Goal: Find specific page/section: Find specific page/section

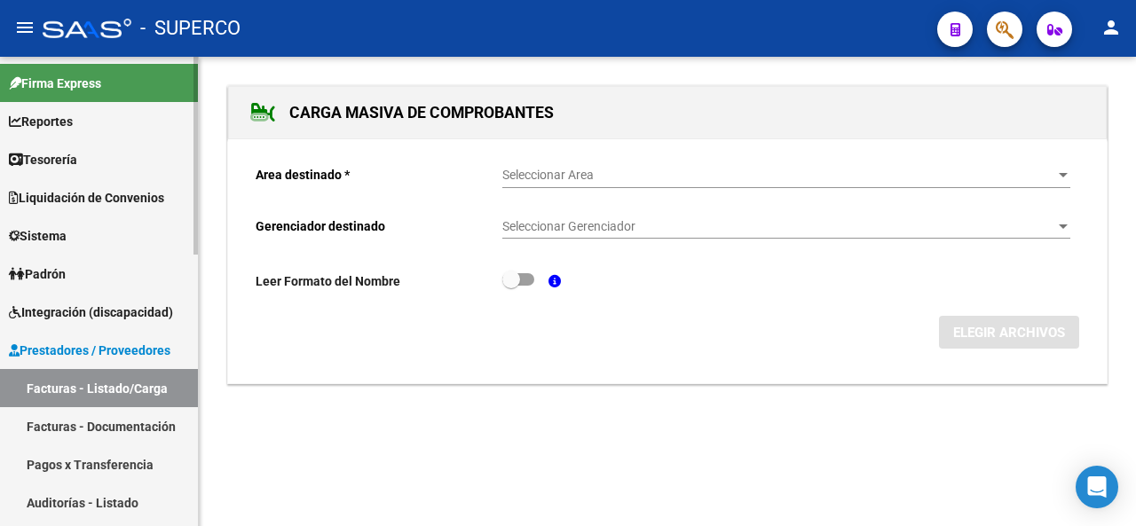
scroll to position [87, 0]
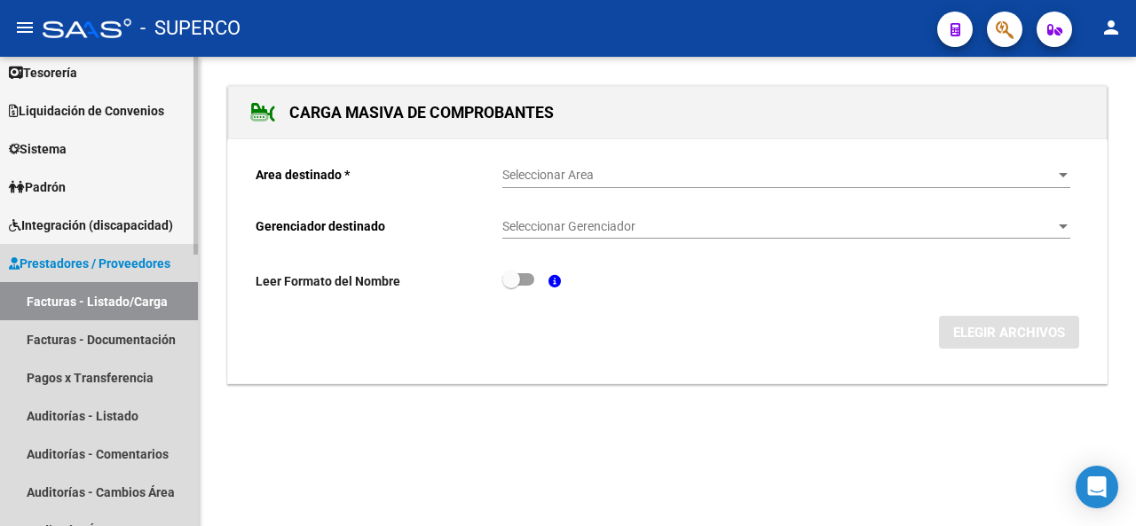
click at [83, 260] on span "Prestadores / Proveedores" at bounding box center [90, 264] width 162 height 20
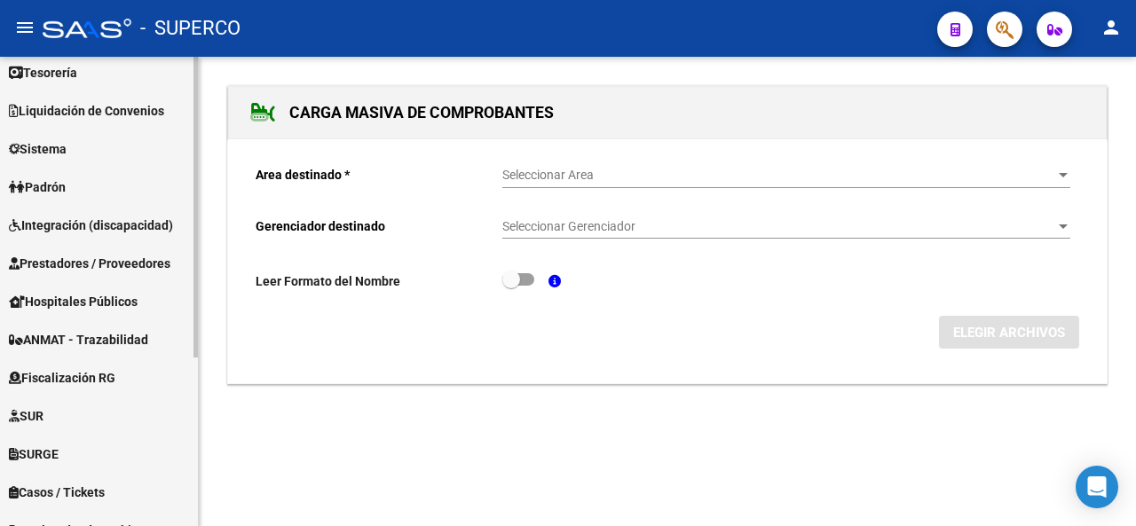
click at [65, 270] on span "Prestadores / Proveedores" at bounding box center [90, 264] width 162 height 20
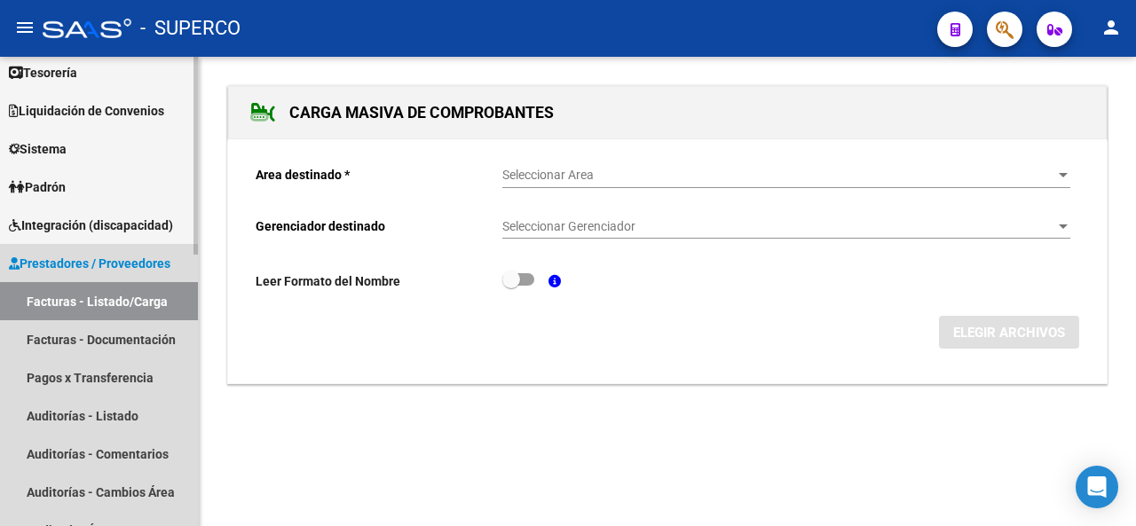
click at [83, 296] on link "Facturas - Listado/Carga" at bounding box center [99, 301] width 198 height 38
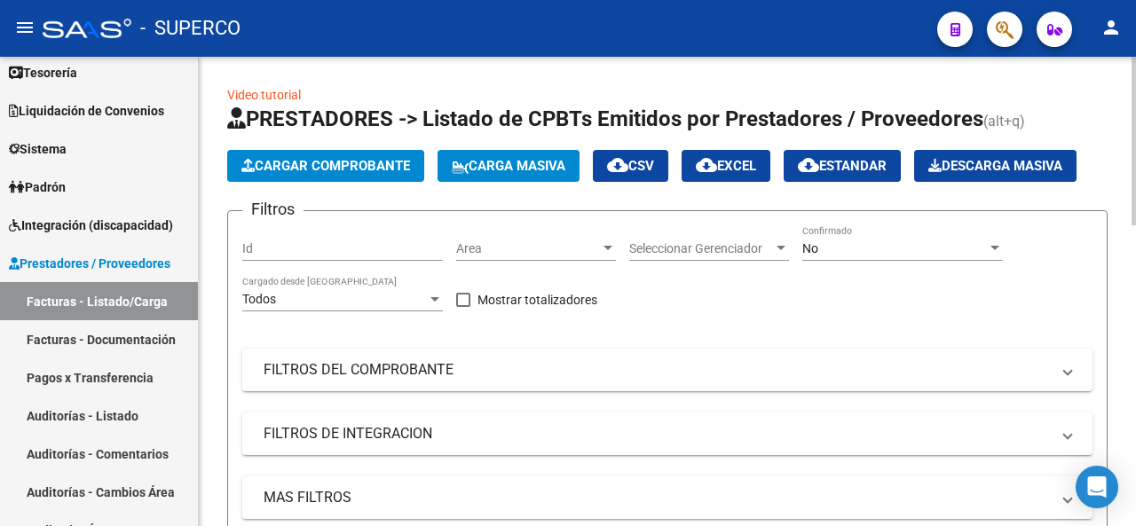
click at [559, 246] on span "Area" at bounding box center [528, 248] width 144 height 15
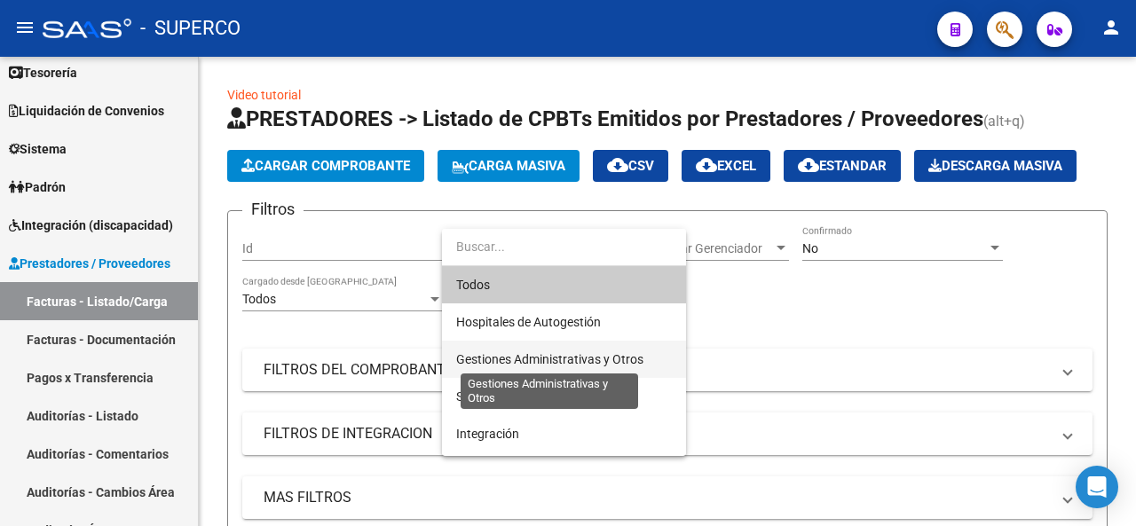
click at [549, 357] on span "Gestiones Administrativas y Otros" at bounding box center [549, 359] width 187 height 14
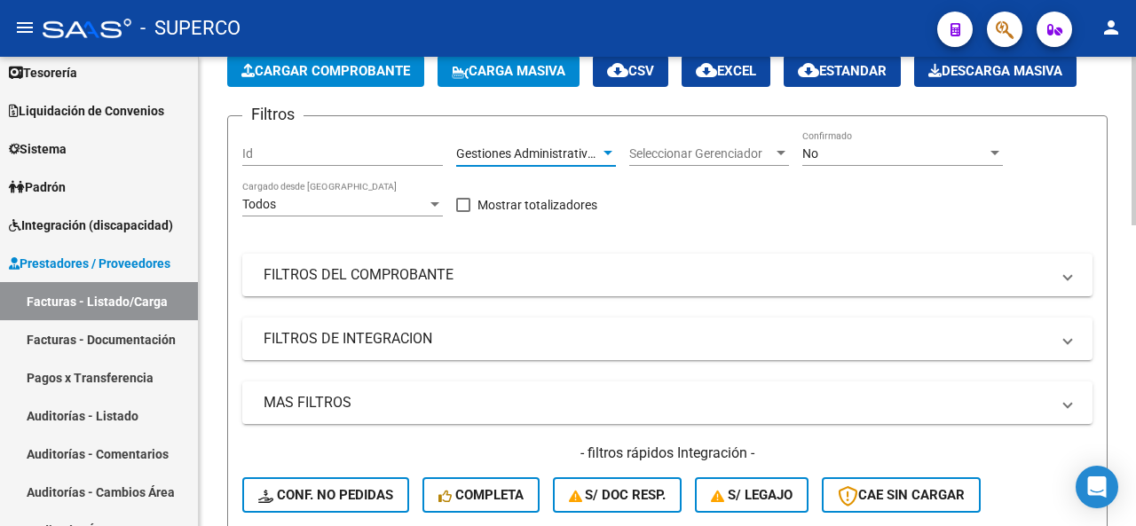
scroll to position [178, 0]
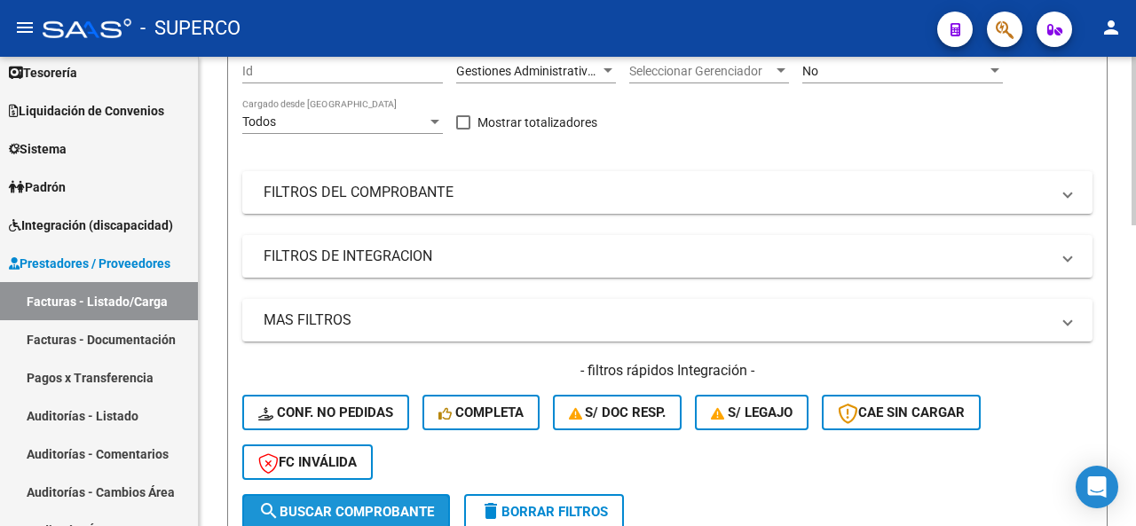
click at [339, 498] on button "search Buscar Comprobante" at bounding box center [346, 512] width 208 height 36
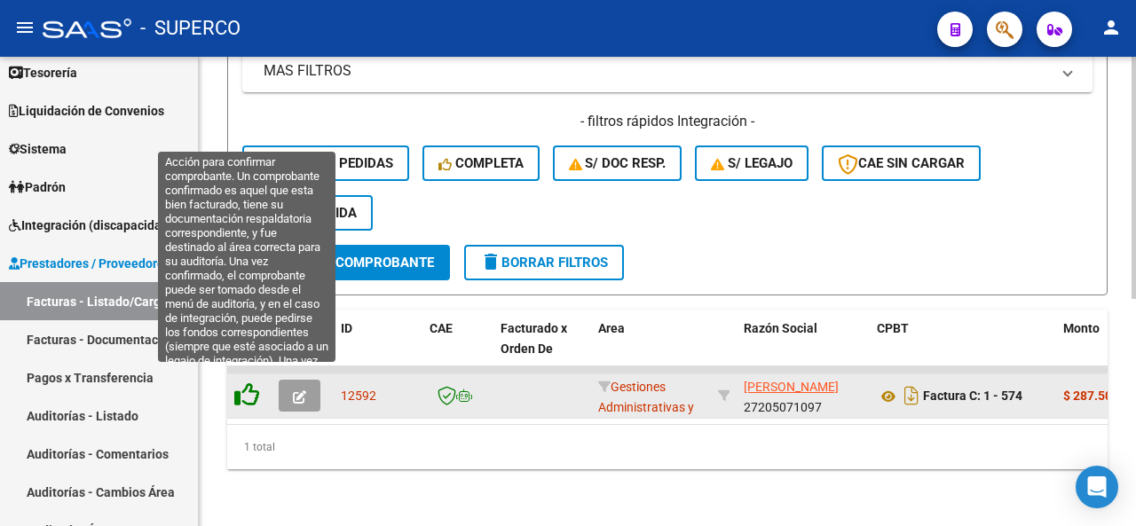
click at [239, 384] on icon at bounding box center [246, 395] width 25 height 25
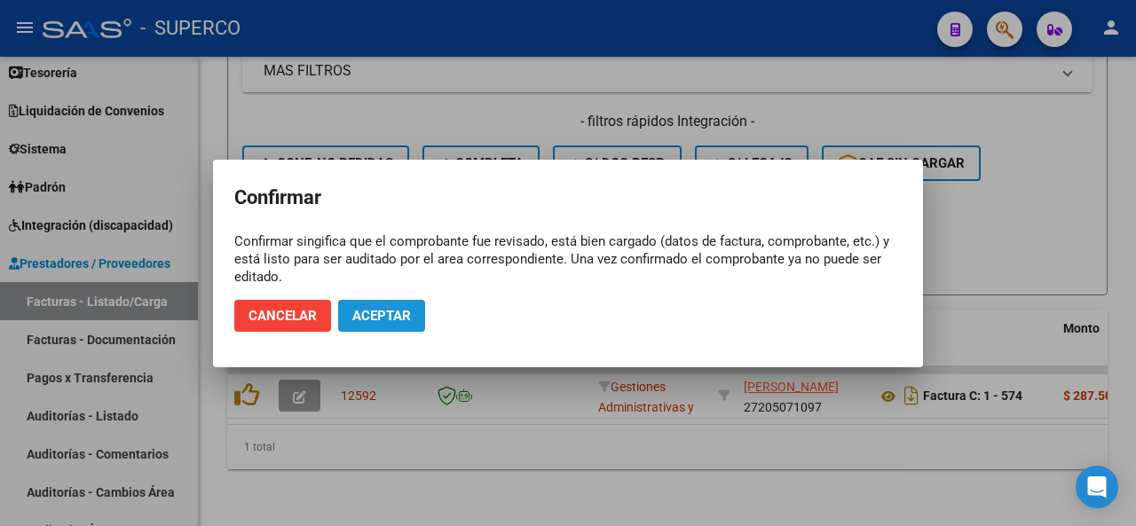
click at [387, 308] on span "Aceptar" at bounding box center [381, 316] width 59 height 16
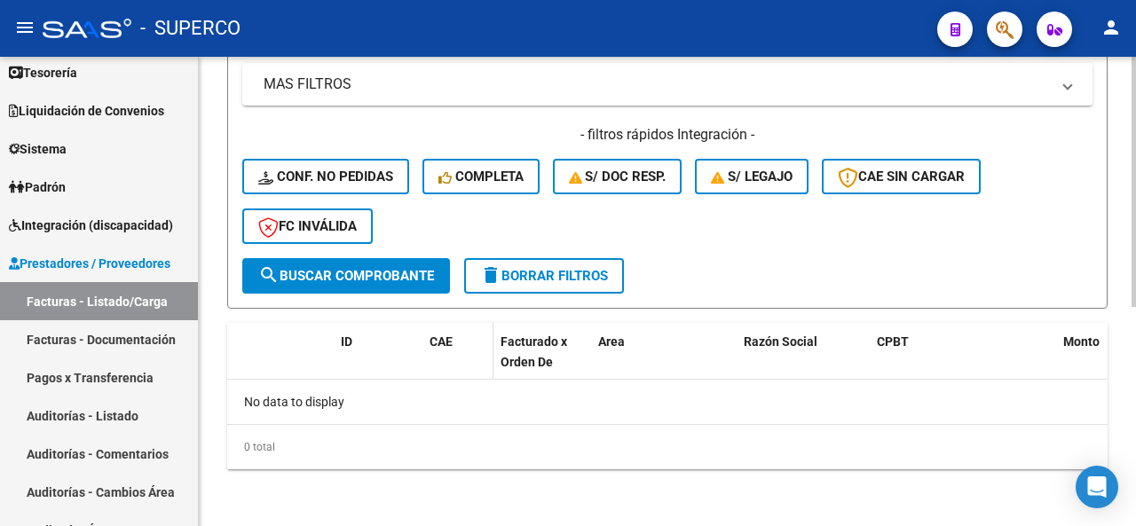
scroll to position [412, 0]
